Goal: Information Seeking & Learning: Compare options

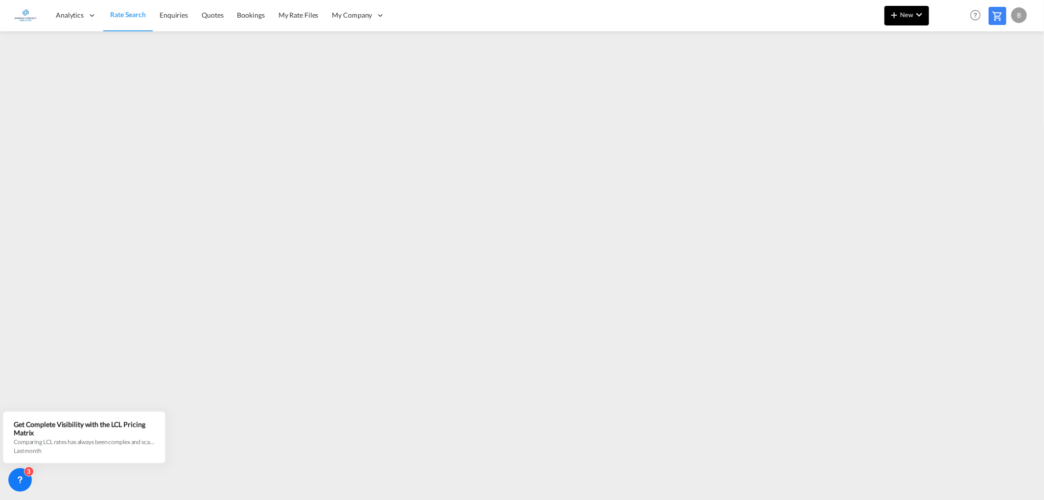
click at [920, 15] on md-icon "icon-chevron-down" at bounding box center [919, 15] width 12 height 12
click at [952, 70] on span "Ratesheet" at bounding box center [946, 74] width 11 height 20
click at [910, 14] on span "New" at bounding box center [906, 15] width 37 height 8
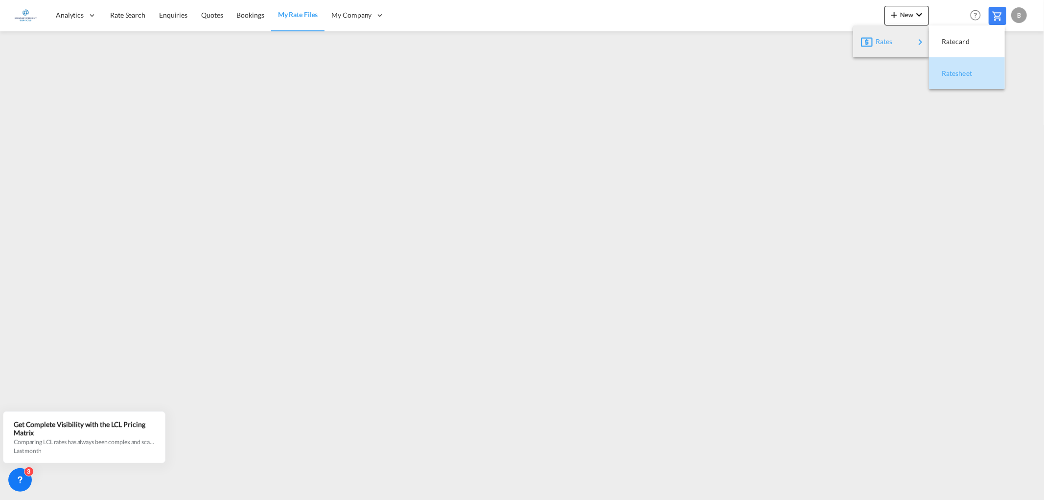
click at [955, 68] on div "Ratesheet" at bounding box center [959, 73] width 36 height 24
click at [120, 14] on span "Rate Search" at bounding box center [127, 15] width 35 height 8
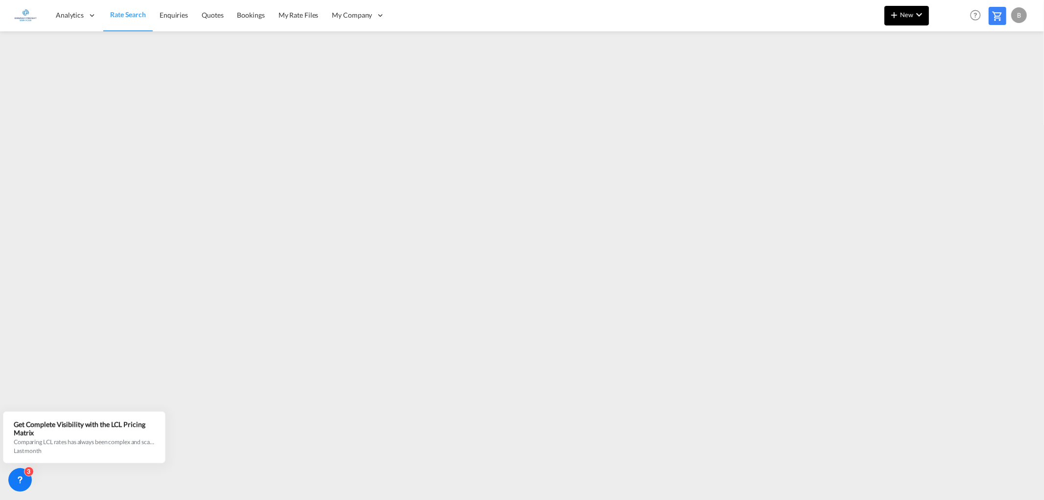
click at [917, 10] on md-icon "icon-chevron-down" at bounding box center [919, 15] width 12 height 12
click at [952, 72] on span "Ratesheet" at bounding box center [946, 74] width 11 height 20
click at [131, 13] on span "Rate Search" at bounding box center [127, 15] width 35 height 8
